Goal: Task Accomplishment & Management: Use online tool/utility

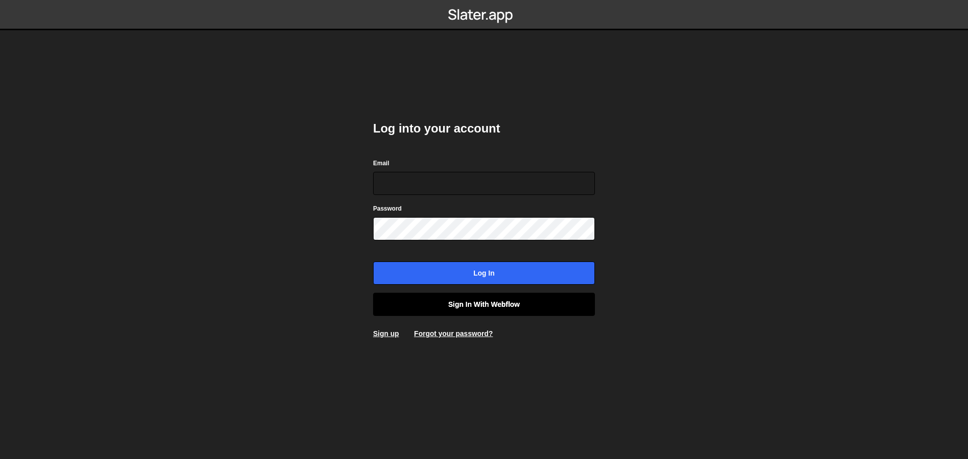
click at [483, 302] on link "Sign in with Webflow" at bounding box center [484, 304] width 222 height 23
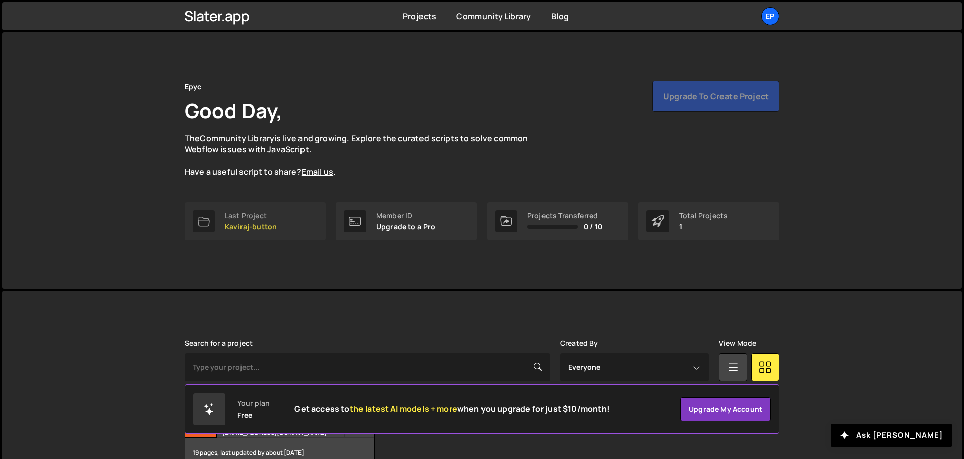
click at [262, 228] on p "Kaviraj-button" at bounding box center [251, 227] width 52 height 8
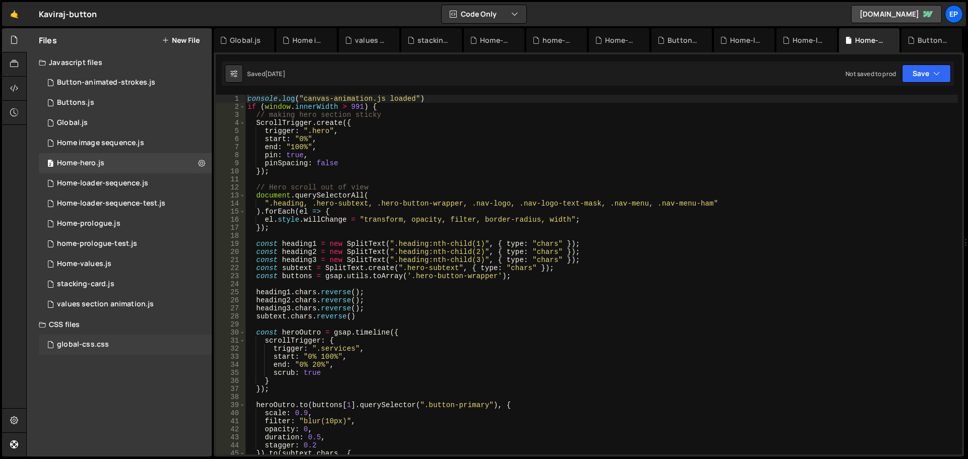
click at [100, 341] on div "global-css.css" at bounding box center [83, 344] width 52 height 9
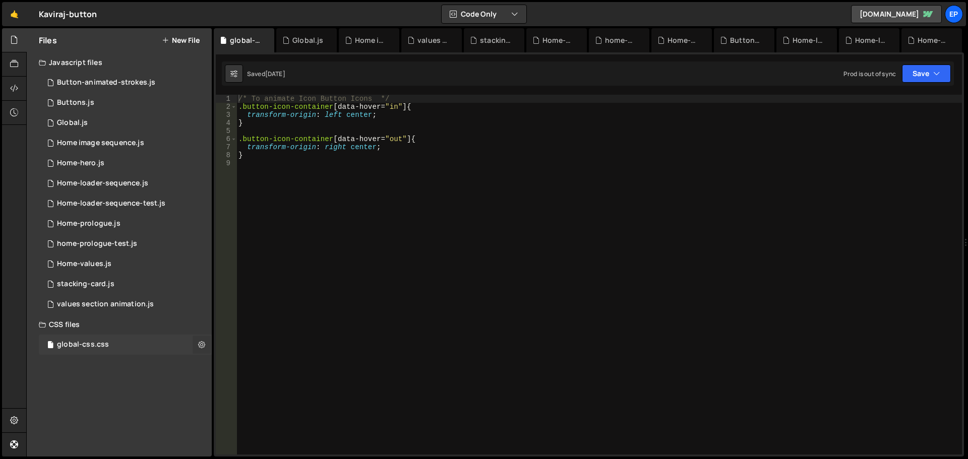
click at [200, 342] on icon at bounding box center [201, 345] width 7 height 10
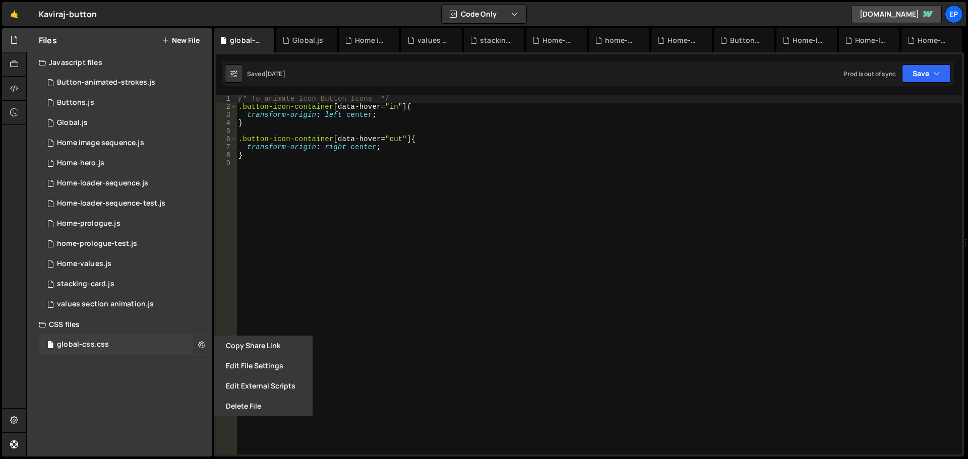
click at [207, 343] on button at bounding box center [202, 345] width 18 height 18
click at [201, 344] on icon at bounding box center [201, 345] width 7 height 10
click at [280, 307] on div "/* To animate Icon Button Icons */ .button-icon-container [ data-hover = " in "…" at bounding box center [598, 283] width 725 height 376
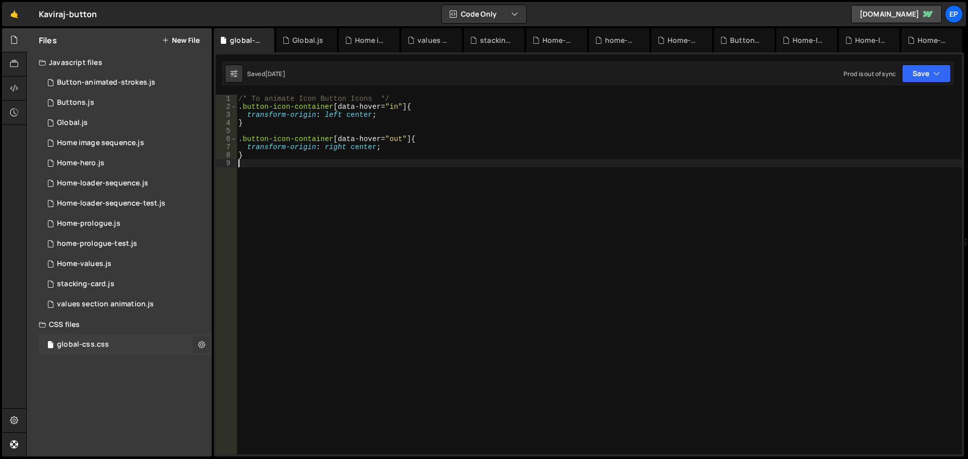
click at [204, 347] on icon at bounding box center [201, 345] width 7 height 10
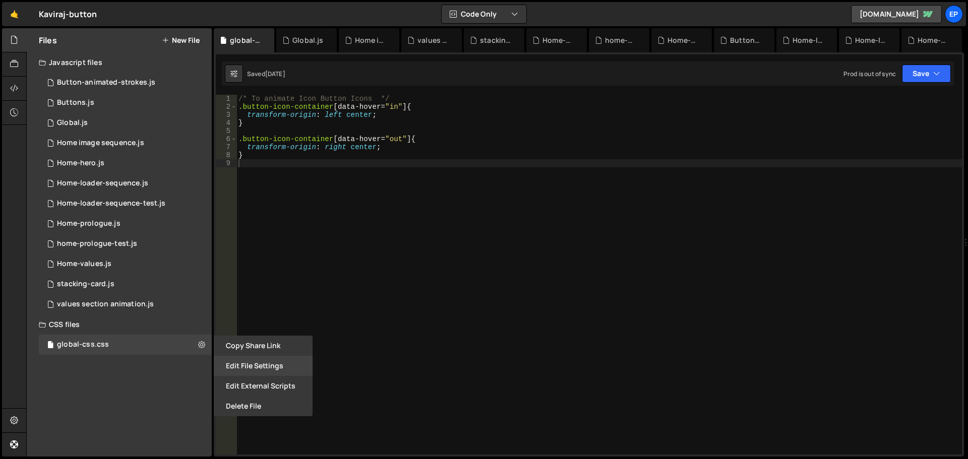
click at [268, 365] on button "Edit File Settings" at bounding box center [263, 366] width 99 height 20
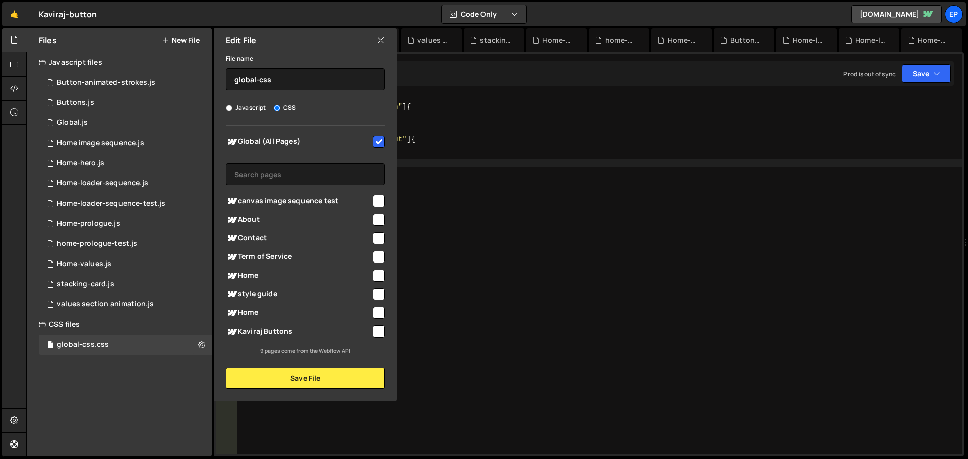
click at [380, 141] on input "checkbox" at bounding box center [378, 142] width 12 height 12
checkbox input "false"
click at [360, 374] on button "Save File" at bounding box center [305, 378] width 159 height 21
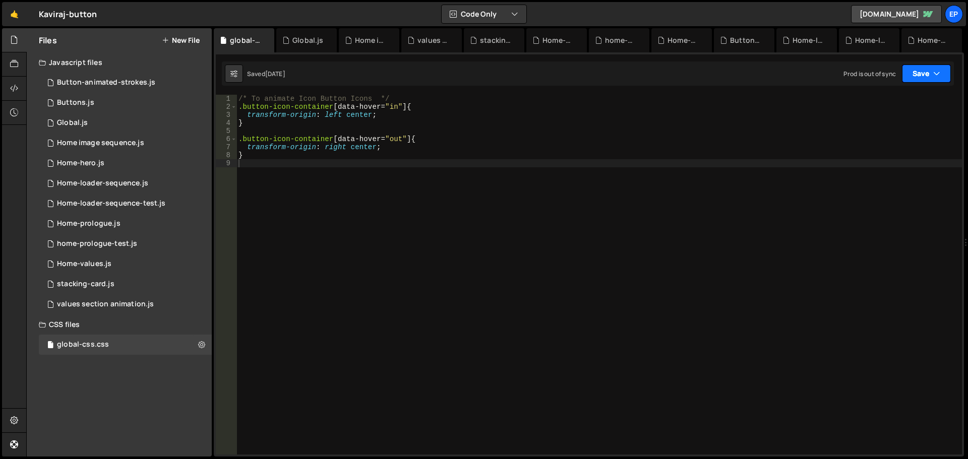
click at [914, 73] on button "Save" at bounding box center [926, 74] width 49 height 18
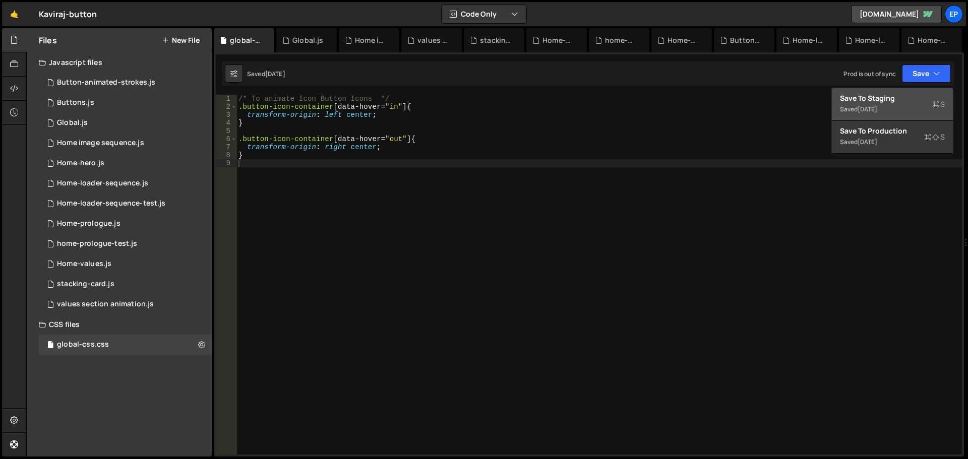
click at [869, 107] on div "1 month ago" at bounding box center [867, 109] width 20 height 9
